Goal: Find specific page/section: Find specific page/section

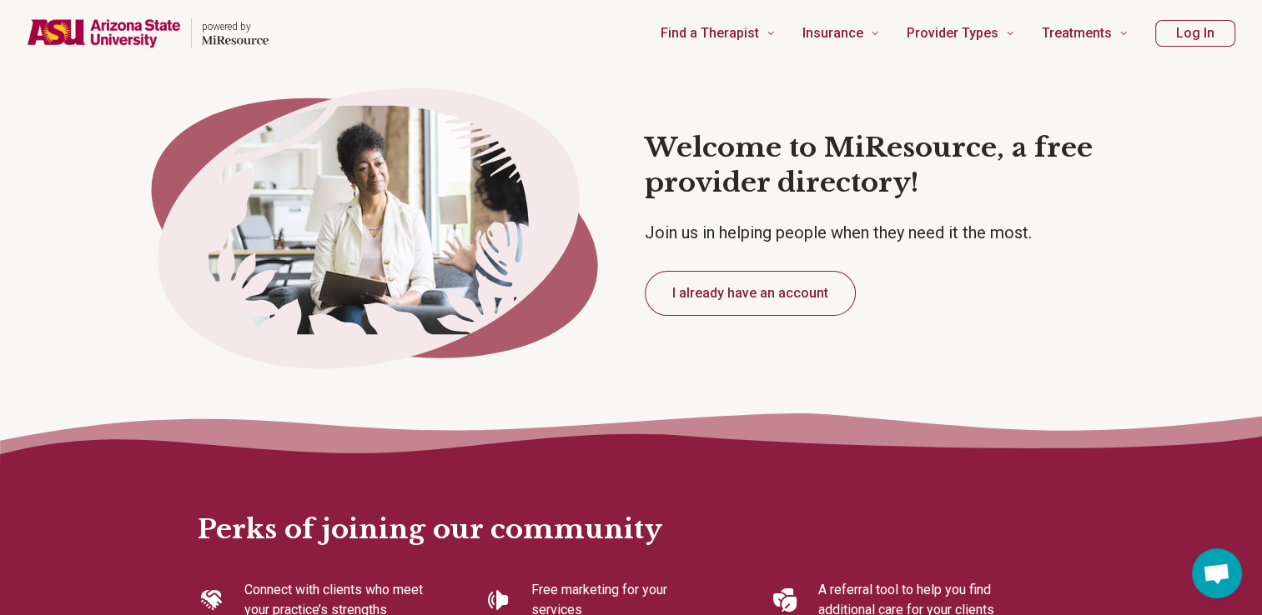
click at [1211, 26] on button "Log In" at bounding box center [1195, 33] width 80 height 27
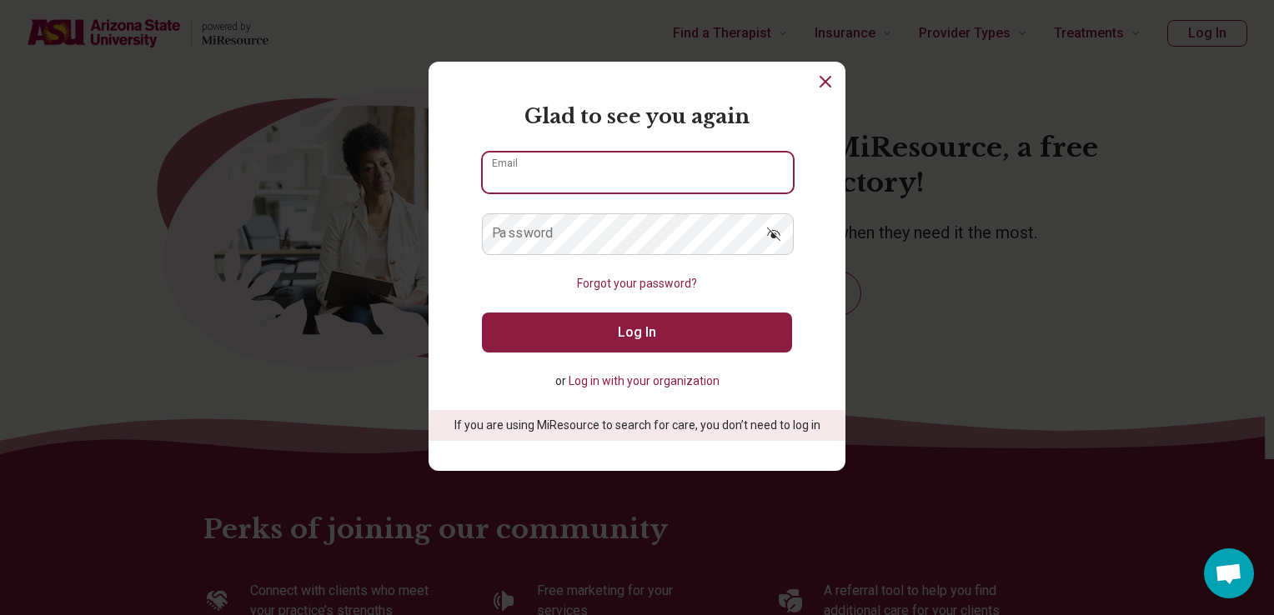
click at [643, 173] on input "Email" at bounding box center [638, 173] width 310 height 40
paste input "**********"
type input "**********"
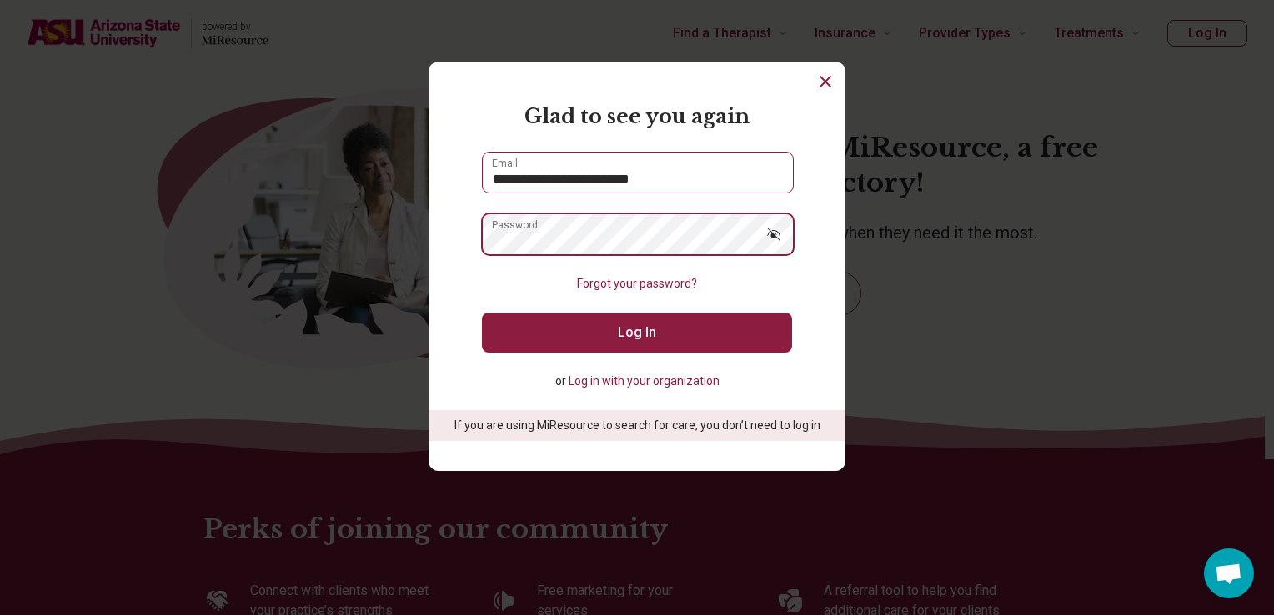
click at [482, 313] on button "Log In" at bounding box center [637, 333] width 310 height 40
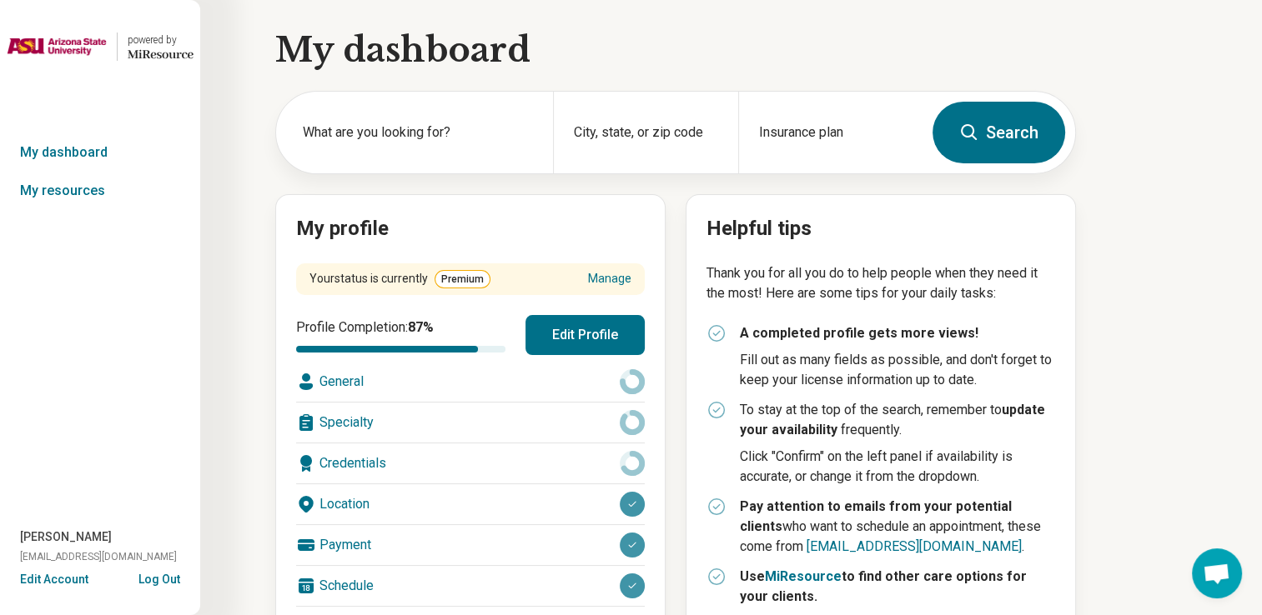
scroll to position [241, 0]
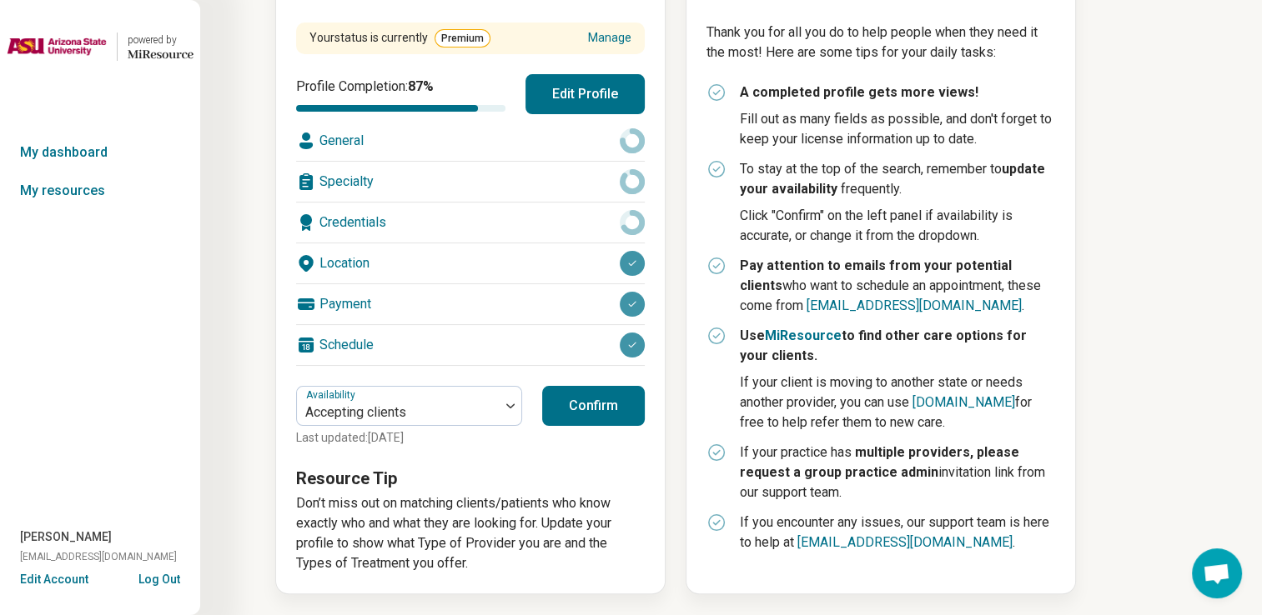
click at [570, 401] on button "Confirm" at bounding box center [593, 406] width 103 height 40
click at [105, 152] on link "My dashboard" at bounding box center [100, 152] width 200 height 38
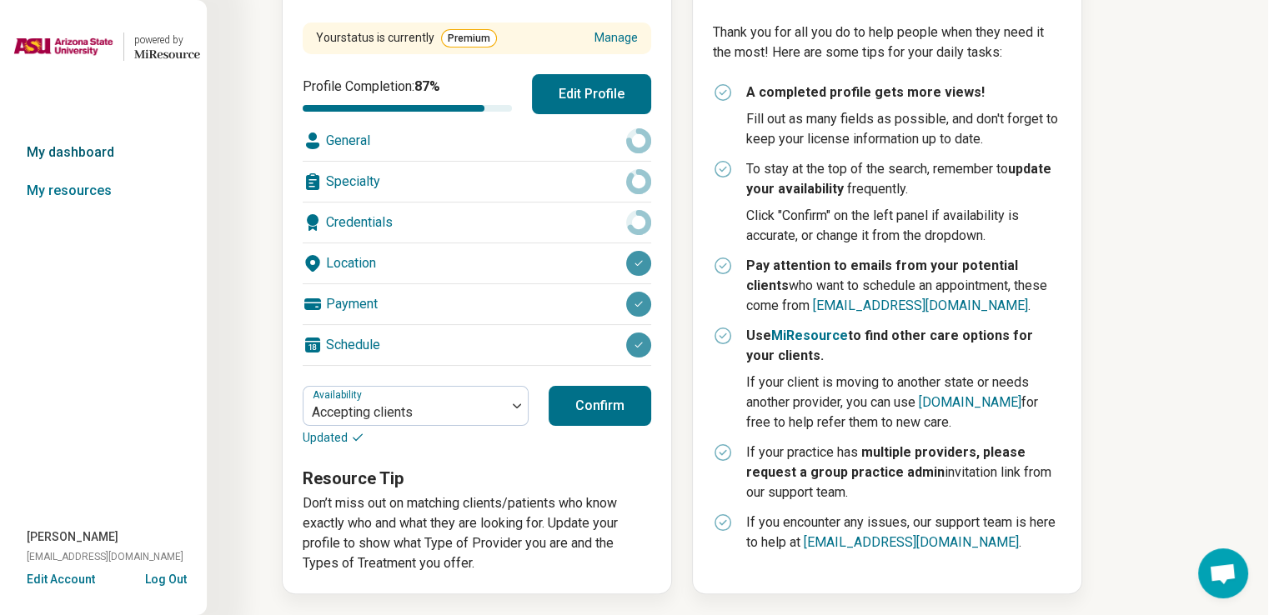
scroll to position [0, 0]
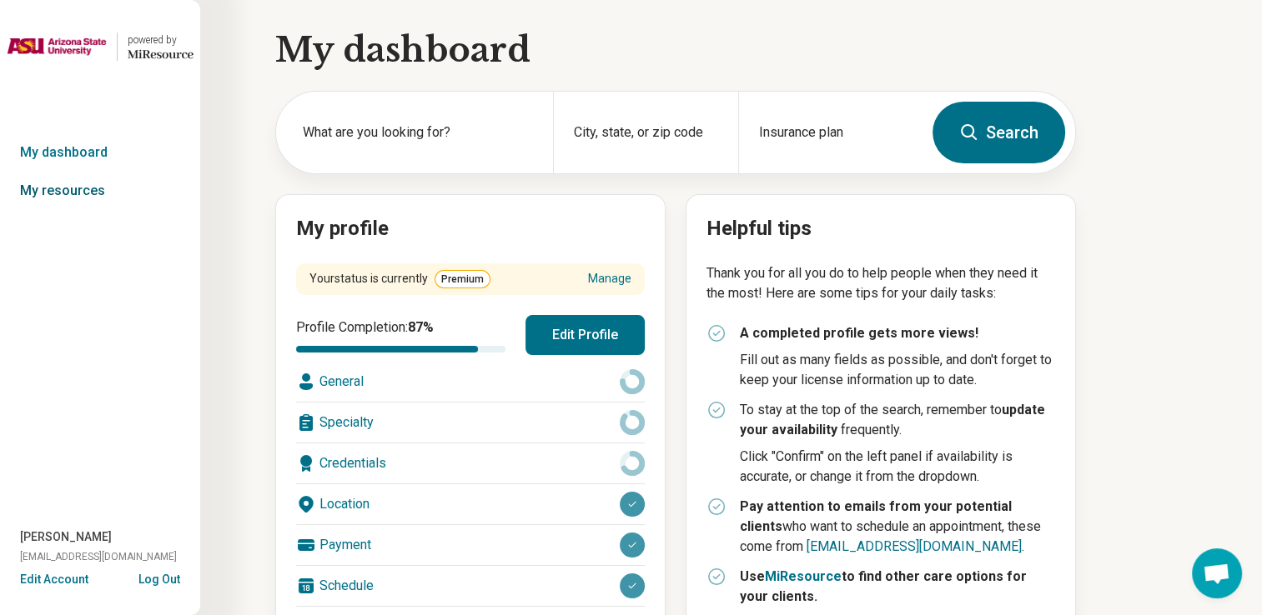
click at [78, 198] on link "My resources" at bounding box center [100, 191] width 200 height 38
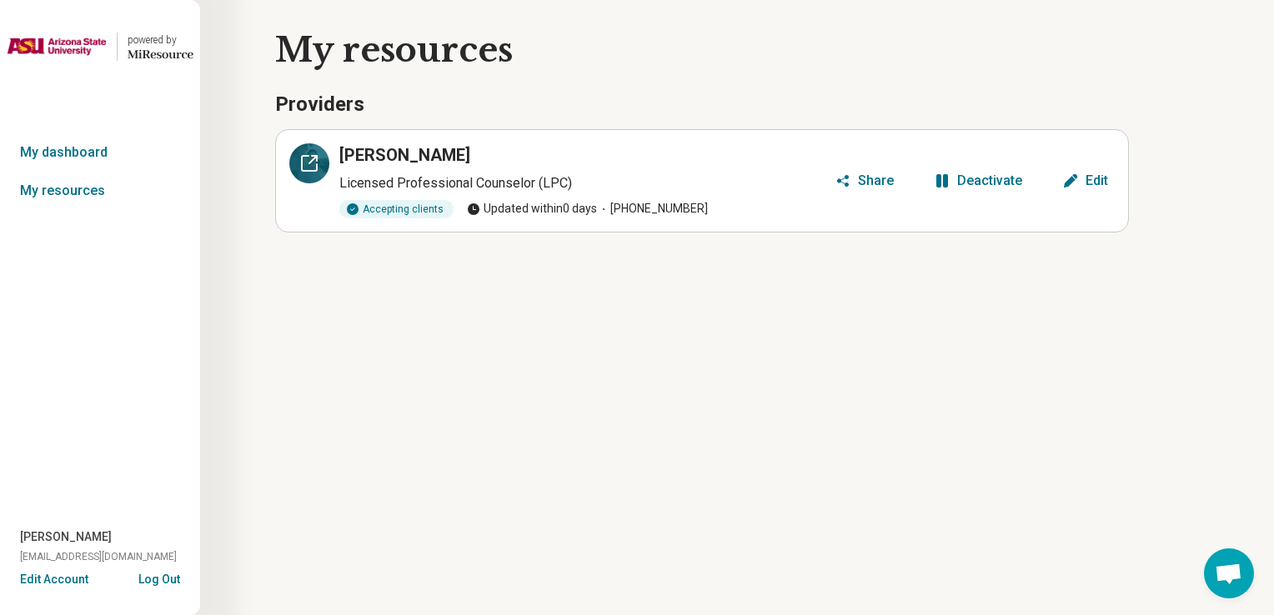
click at [316, 165] on icon at bounding box center [309, 163] width 15 height 15
